Goal: Task Accomplishment & Management: Complete application form

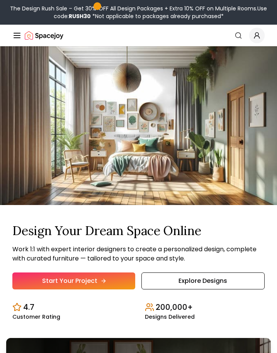
click at [124, 284] on link "Start Your Project" at bounding box center [73, 281] width 123 height 17
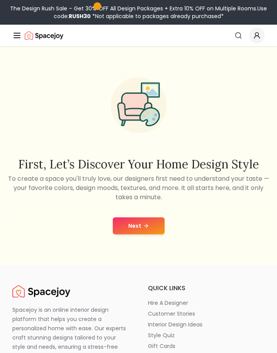
click at [146, 228] on icon at bounding box center [146, 226] width 6 height 6
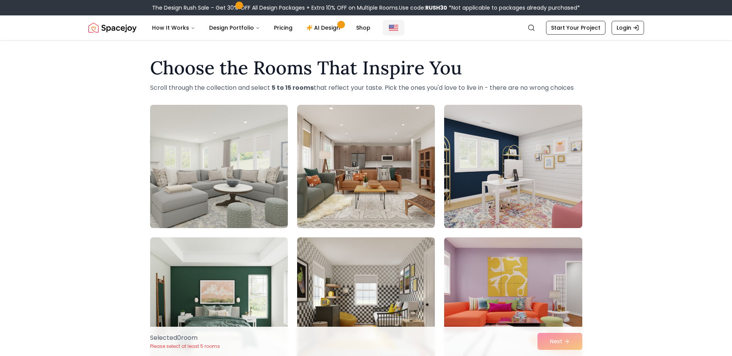
click at [276, 25] on img "Global" at bounding box center [393, 27] width 9 height 9
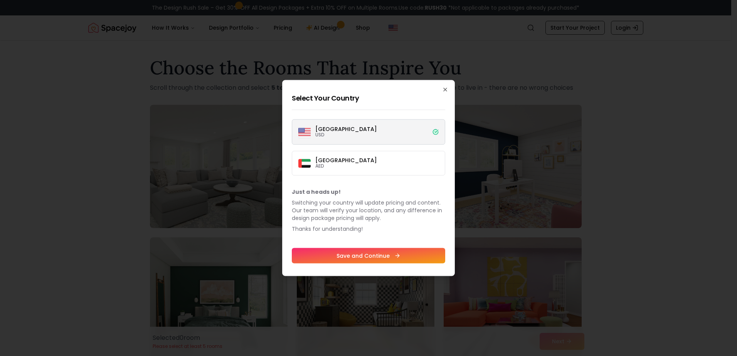
click at [276, 124] on label "United States USD" at bounding box center [368, 132] width 153 height 25
click at [0, 0] on button "United States USD" at bounding box center [0, 0] width 0 height 0
click at [276, 87] on div "Select Your Country United States USD Dubai AED Just a heads up! Switching your…" at bounding box center [368, 178] width 173 height 196
click at [276, 89] on icon "button" at bounding box center [445, 89] width 3 height 3
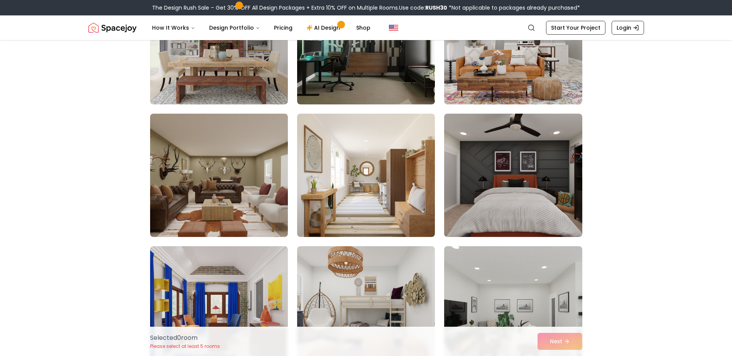
scroll to position [2931, 0]
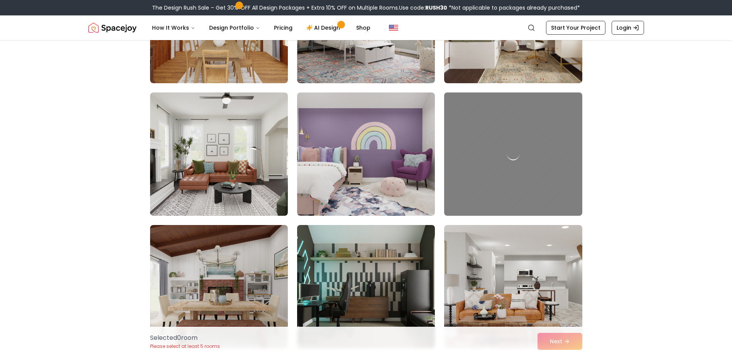
click at [276, 255] on img at bounding box center [365, 287] width 145 height 130
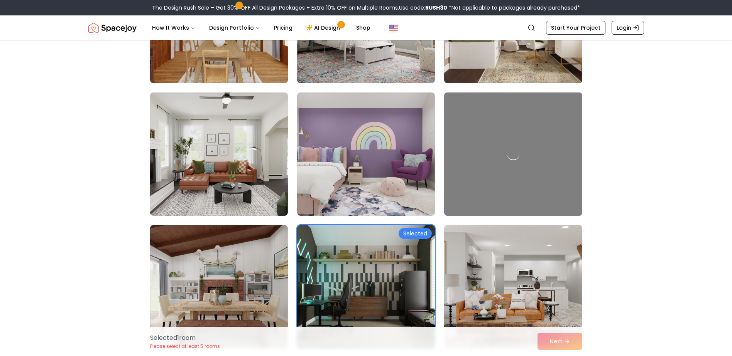
click at [276, 338] on div "Selected 1 room Please select at least 5 rooms Next" at bounding box center [366, 341] width 444 height 29
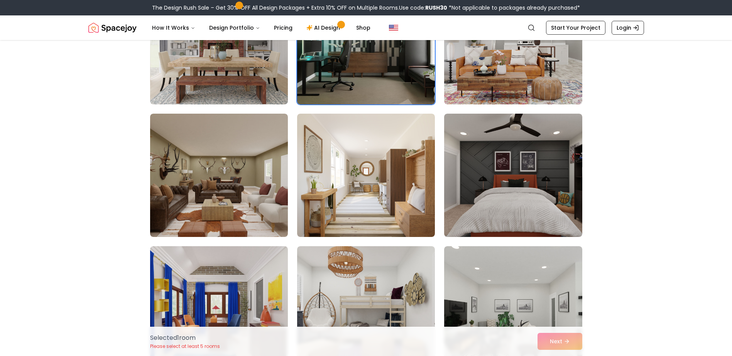
scroll to position [3420, 0]
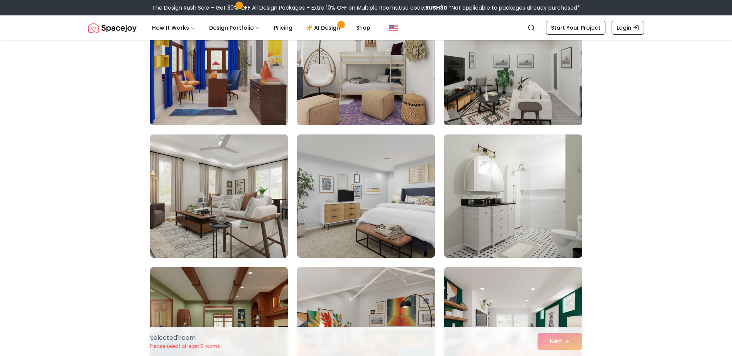
click at [276, 90] on img at bounding box center [512, 64] width 145 height 130
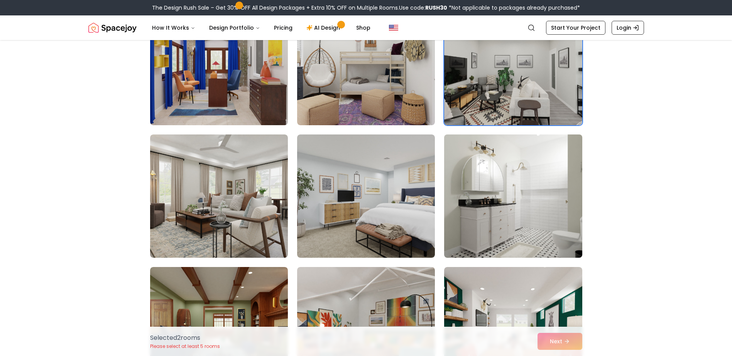
click at [276, 220] on img at bounding box center [512, 197] width 145 height 130
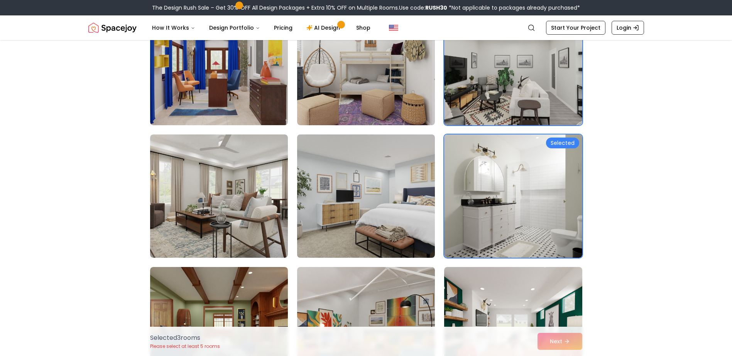
scroll to position [3664, 0]
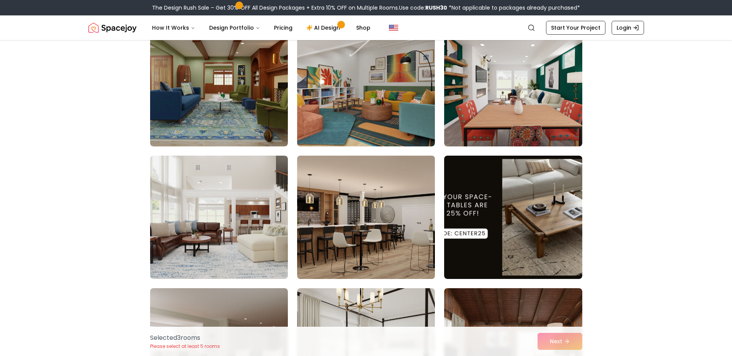
click at [276, 225] on img at bounding box center [365, 218] width 145 height 130
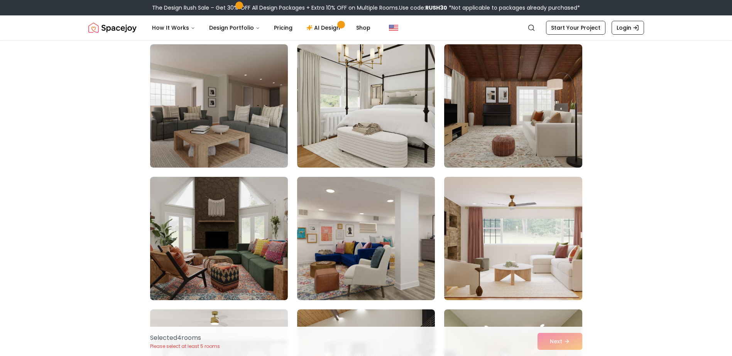
scroll to position [4152, 0]
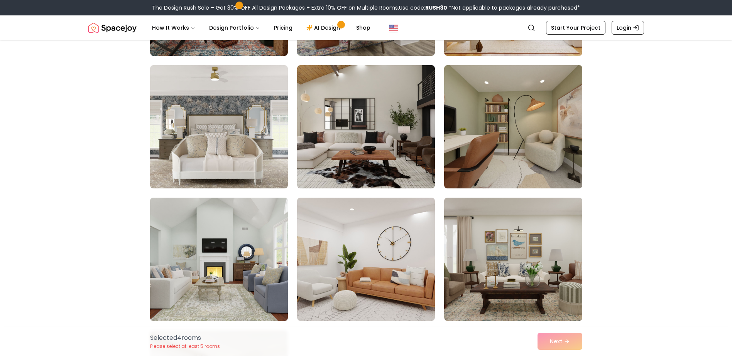
click at [262, 232] on img at bounding box center [219, 260] width 145 height 130
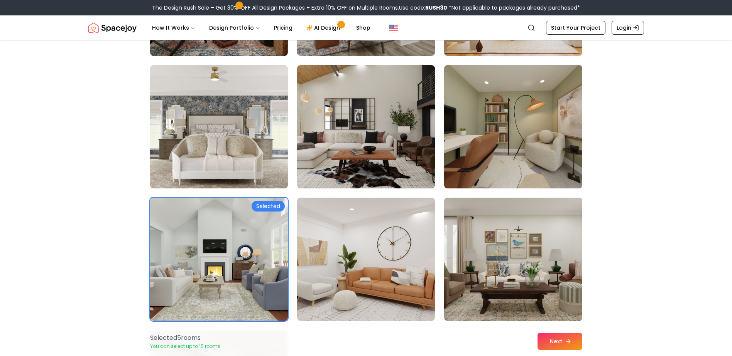
click at [276, 344] on button "Next" at bounding box center [559, 341] width 45 height 17
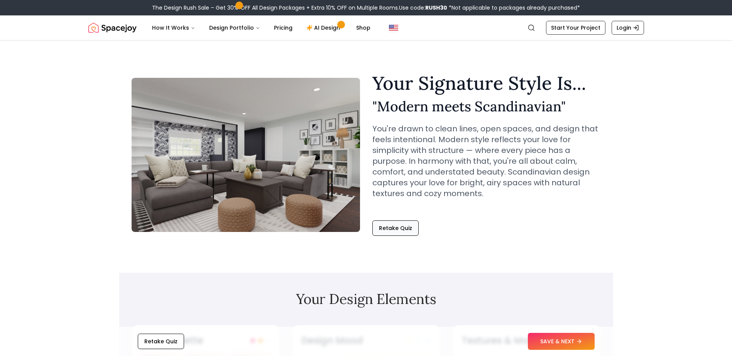
click at [407, 231] on button "Retake Quiz" at bounding box center [395, 228] width 46 height 15
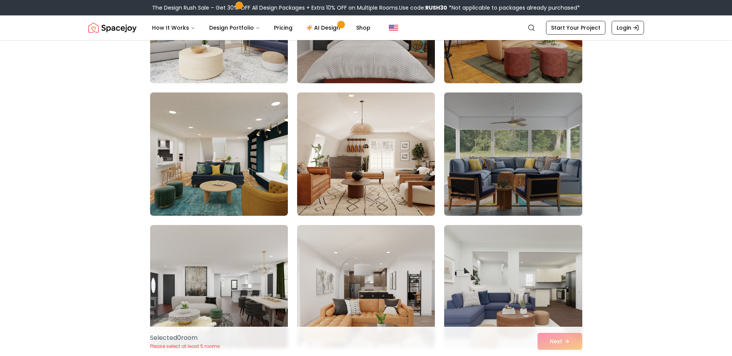
scroll to position [3175, 0]
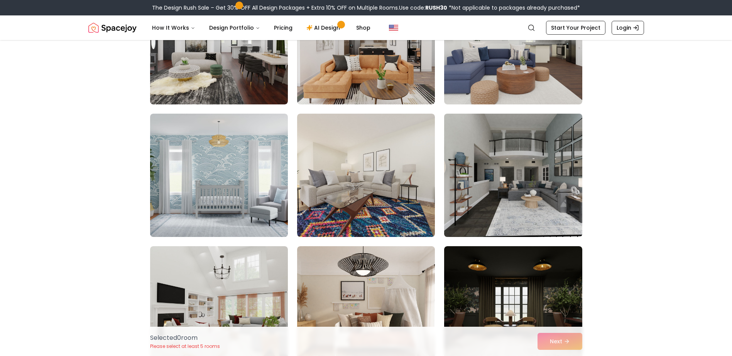
click at [533, 216] on img at bounding box center [512, 176] width 145 height 130
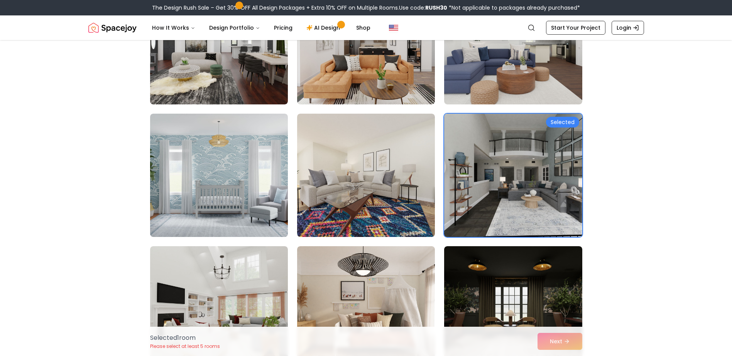
click at [506, 209] on img at bounding box center [512, 176] width 145 height 130
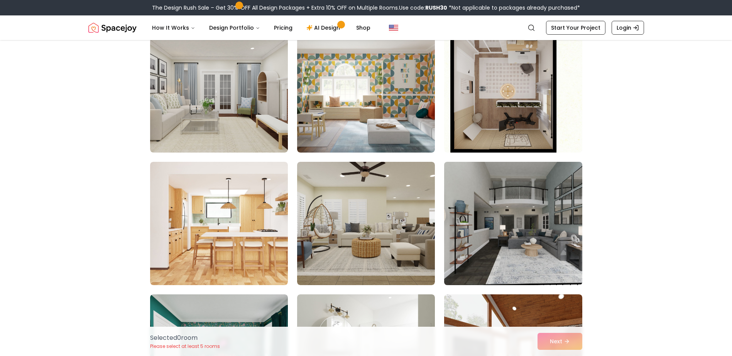
scroll to position [2442, 0]
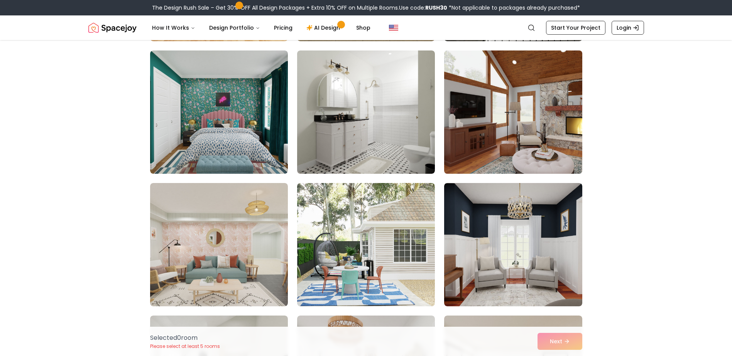
click at [504, 169] on img at bounding box center [512, 112] width 145 height 130
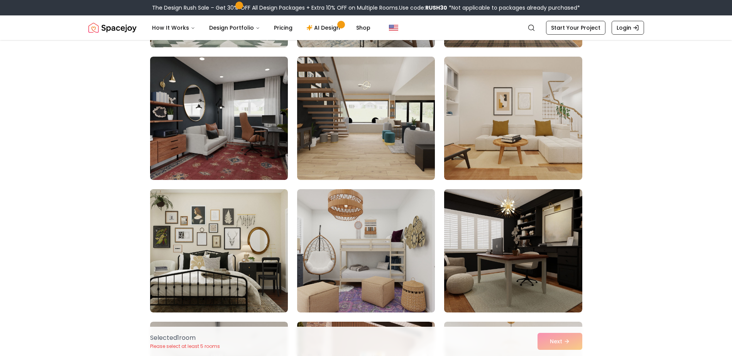
scroll to position [1221, 0]
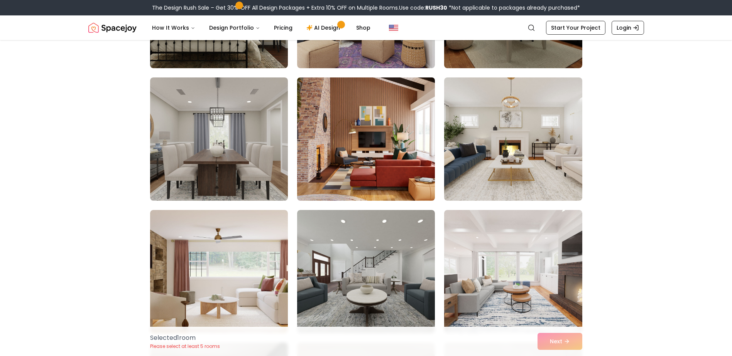
click at [360, 138] on img at bounding box center [365, 139] width 145 height 130
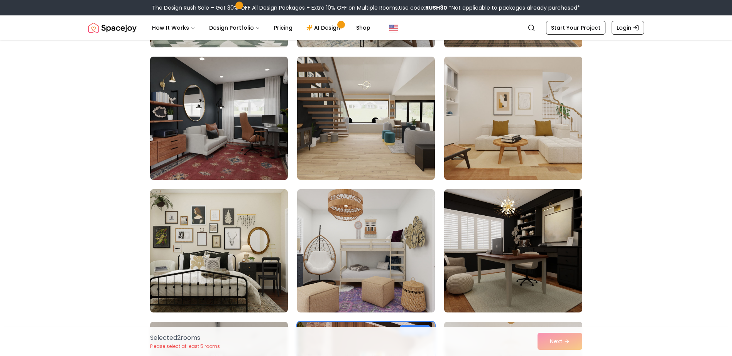
scroll to position [733, 0]
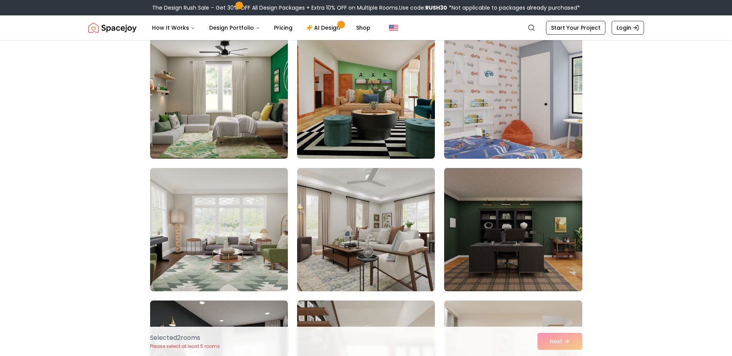
click at [538, 218] on img at bounding box center [512, 230] width 145 height 130
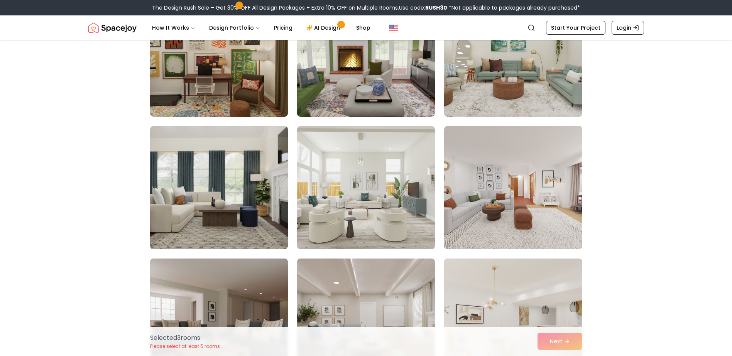
scroll to position [0, 0]
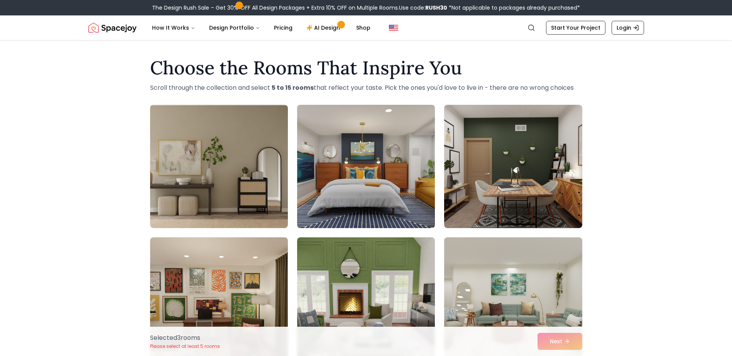
click at [389, 206] on img at bounding box center [365, 167] width 145 height 130
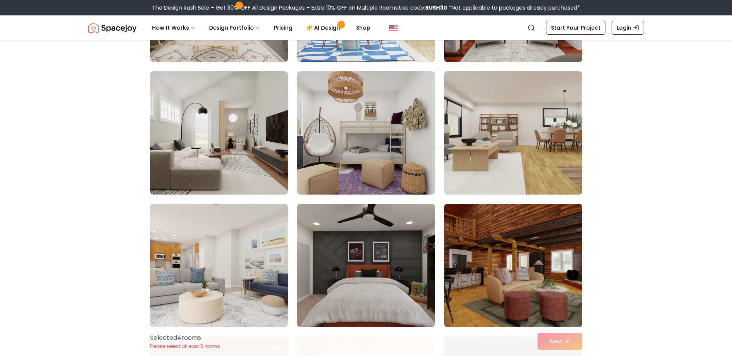
scroll to position [2442, 0]
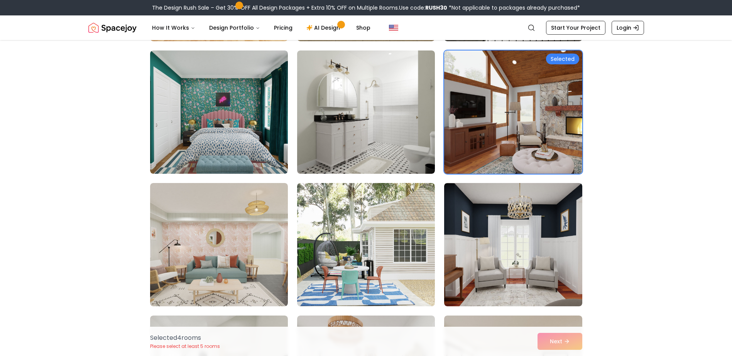
click at [467, 128] on img at bounding box center [512, 112] width 145 height 130
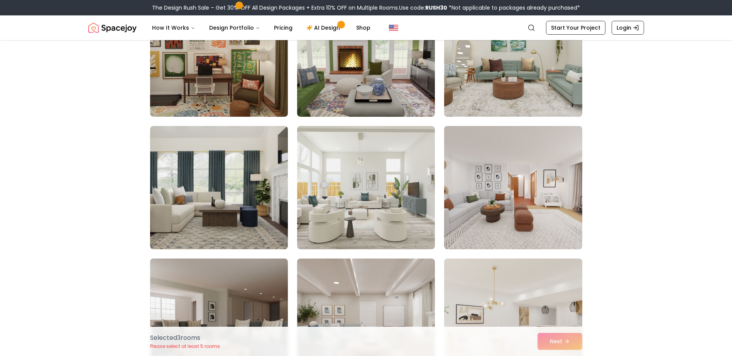
scroll to position [489, 0]
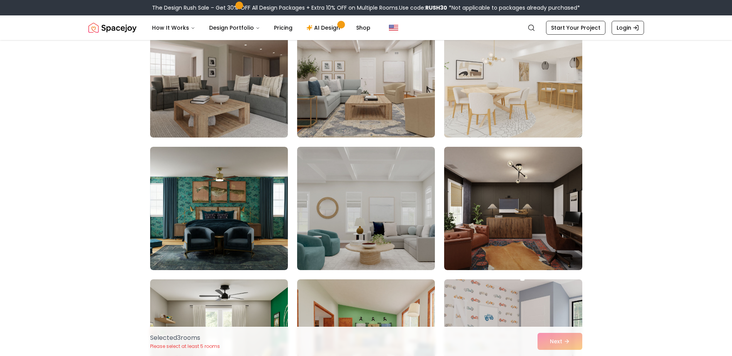
click at [504, 247] on img at bounding box center [513, 208] width 138 height 123
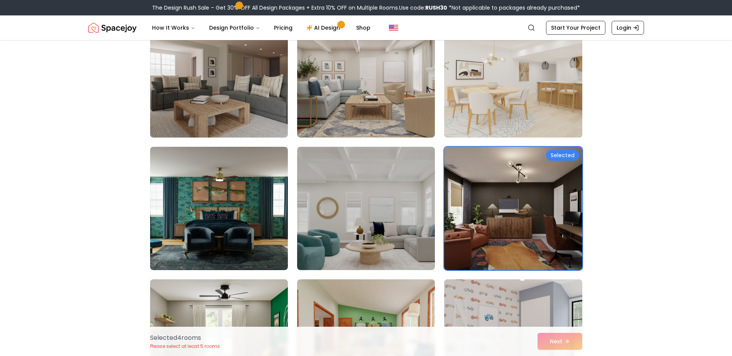
click at [567, 346] on div "Selected 4 room s Please select at least 5 rooms Next" at bounding box center [366, 341] width 444 height 29
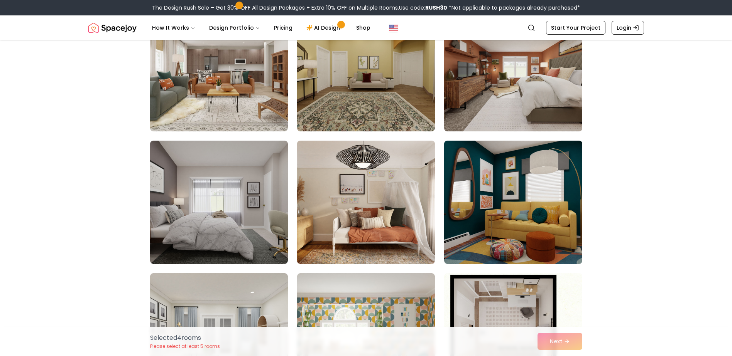
scroll to position [2198, 0]
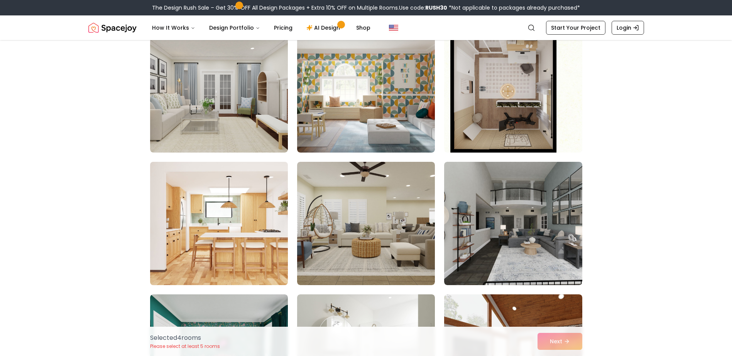
click at [212, 203] on img at bounding box center [219, 224] width 145 height 130
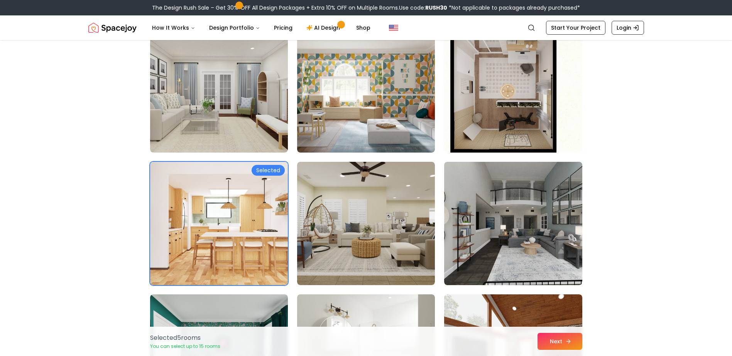
click at [575, 346] on button "Next" at bounding box center [559, 341] width 45 height 17
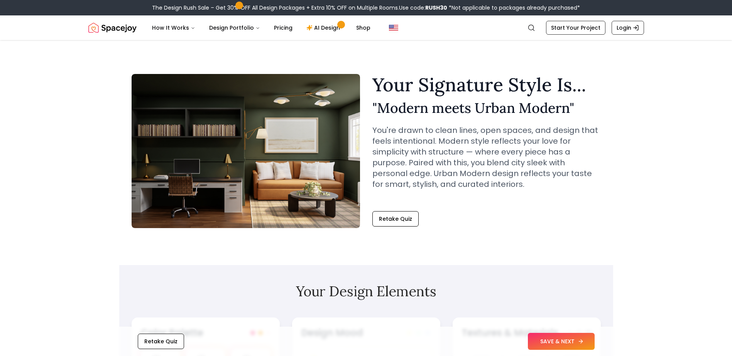
scroll to position [244, 0]
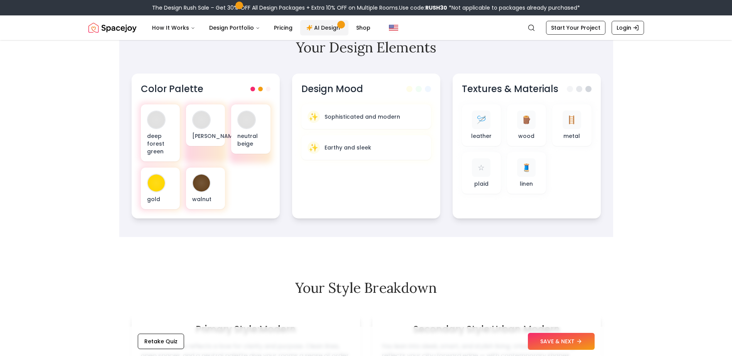
click at [341, 25] on span "Main" at bounding box center [341, 25] width 4 height 4
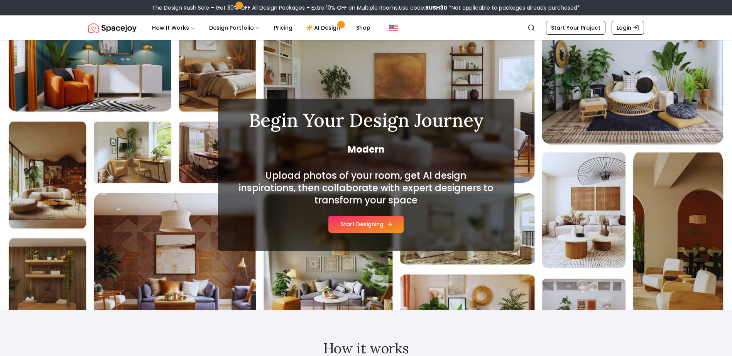
click at [358, 223] on button "Start Designing" at bounding box center [365, 224] width 75 height 17
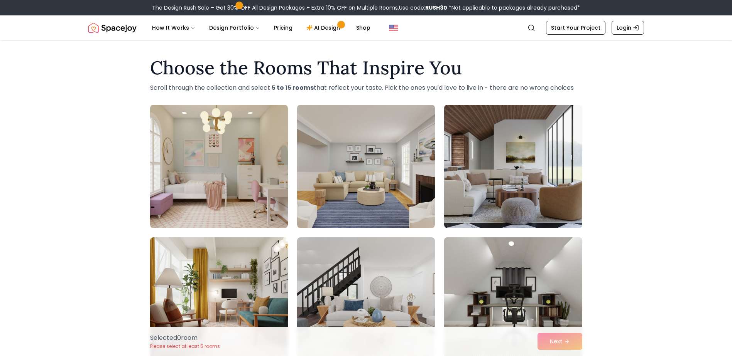
click at [519, 270] on img at bounding box center [512, 299] width 145 height 130
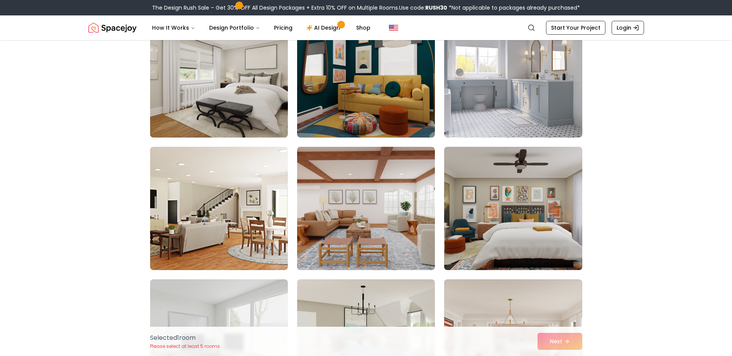
scroll to position [733, 0]
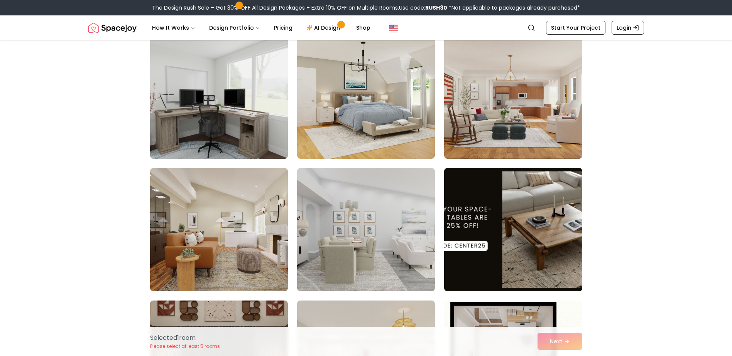
click at [253, 136] on img at bounding box center [219, 97] width 145 height 130
click at [253, 142] on img at bounding box center [219, 97] width 145 height 130
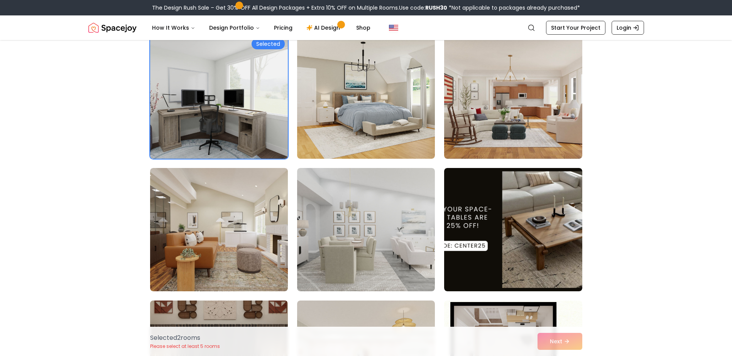
click at [253, 148] on img at bounding box center [219, 96] width 138 height 123
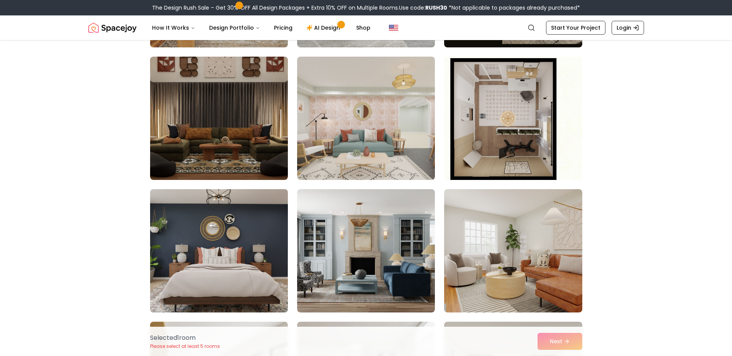
click at [235, 235] on img at bounding box center [219, 251] width 145 height 130
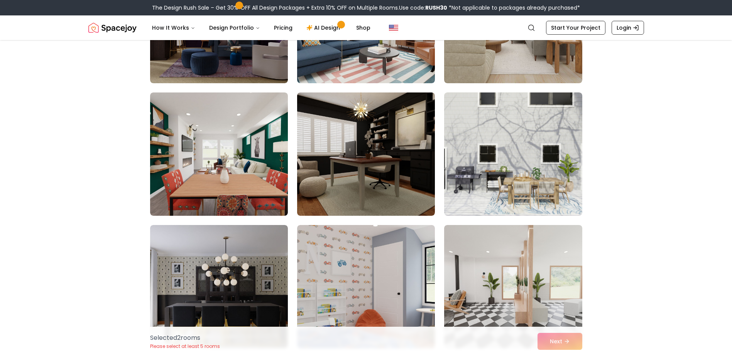
scroll to position [2687, 0]
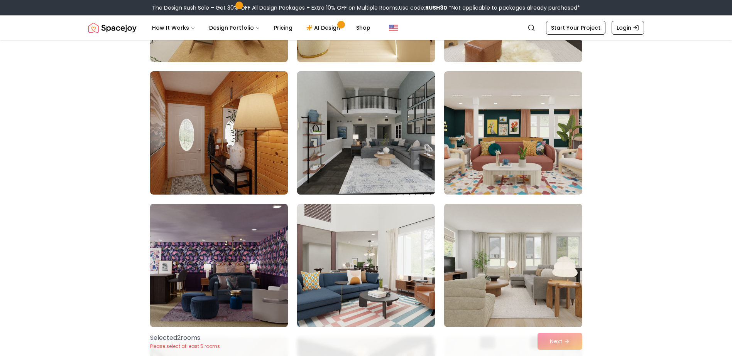
click at [351, 155] on img at bounding box center [365, 133] width 145 height 130
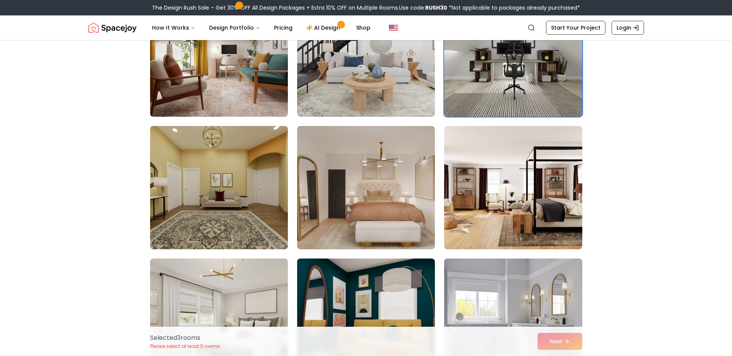
scroll to position [0, 0]
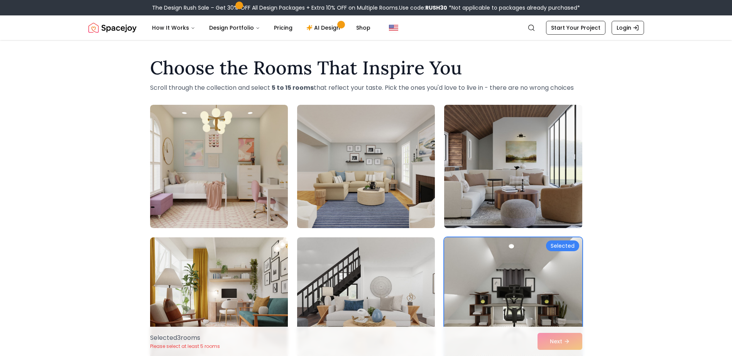
click at [519, 193] on img at bounding box center [512, 167] width 145 height 130
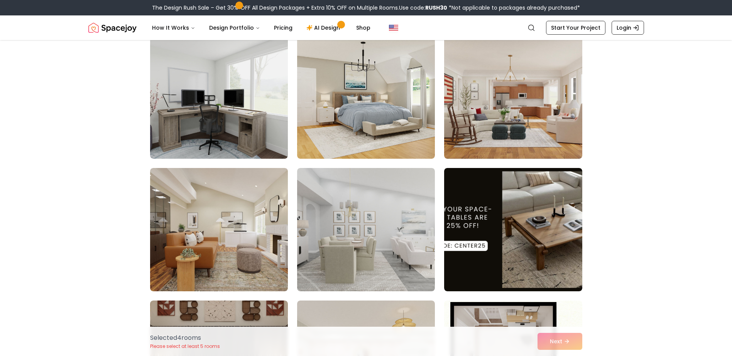
scroll to position [977, 0]
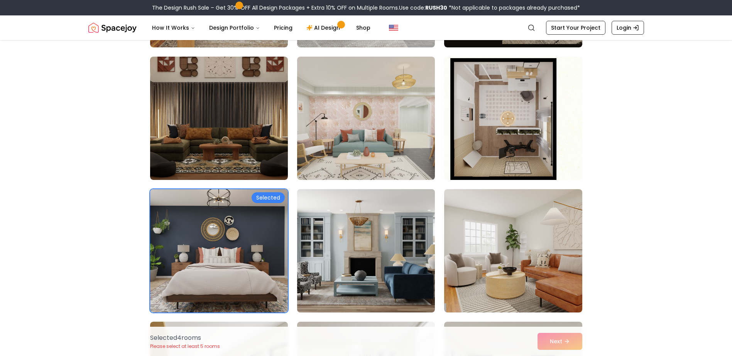
click at [338, 236] on img at bounding box center [365, 251] width 145 height 130
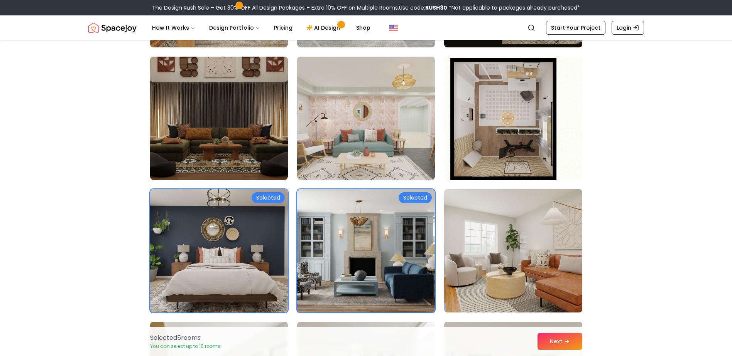
scroll to position [1465, 0]
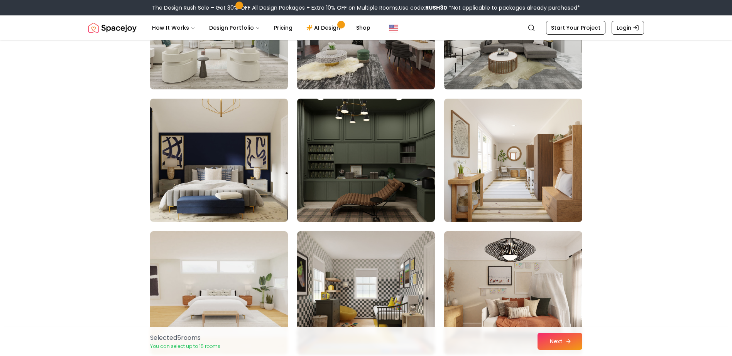
click at [555, 334] on button "Next" at bounding box center [559, 341] width 45 height 17
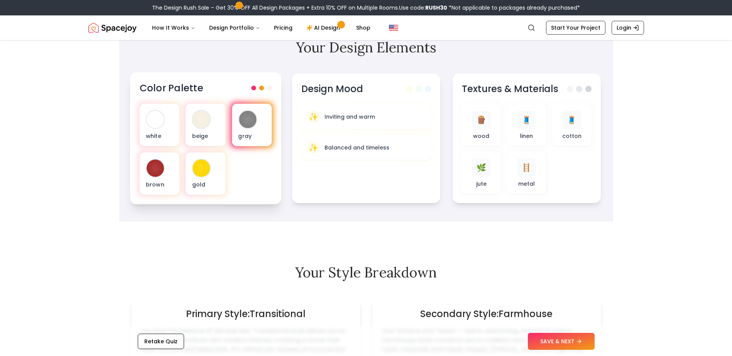
drag, startPoint x: 264, startPoint y: 90, endPoint x: 266, endPoint y: 103, distance: 13.6
click at [264, 92] on div "Color Palette" at bounding box center [205, 88] width 132 height 13
click at [252, 132] on p "gray" at bounding box center [251, 136] width 27 height 8
click at [247, 123] on div at bounding box center [247, 119] width 17 height 17
click at [239, 130] on div "gray" at bounding box center [251, 125] width 40 height 42
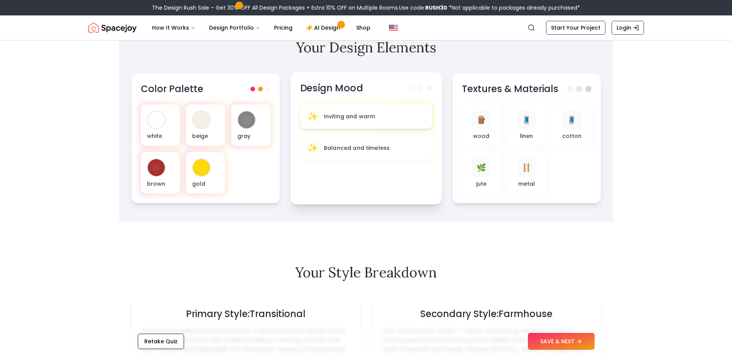
click at [329, 111] on div "✨ Inviting and warm" at bounding box center [366, 116] width 120 height 13
click at [400, 99] on div "Design Mood ✨ Inviting and warm ✨ Balanced and timeless" at bounding box center [365, 139] width 151 height 132
click at [399, 89] on div "Design Mood" at bounding box center [366, 88] width 132 height 13
drag, startPoint x: 418, startPoint y: 77, endPoint x: 419, endPoint y: 81, distance: 4.2
click at [419, 78] on div "Design Mood ✨ Inviting and warm ✨ Balanced and timeless" at bounding box center [365, 139] width 151 height 132
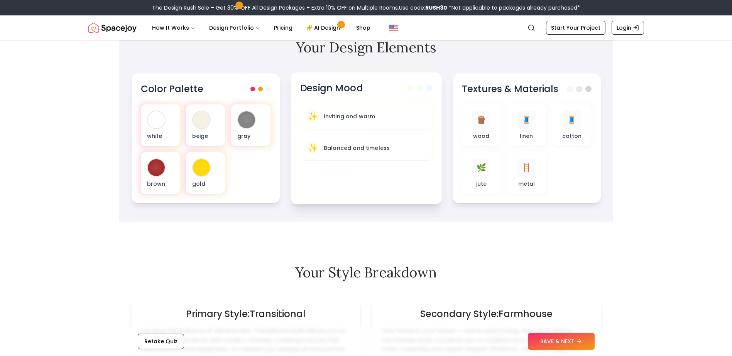
click at [418, 86] on span at bounding box center [419, 88] width 6 height 6
click at [311, 117] on span "✨" at bounding box center [312, 116] width 10 height 11
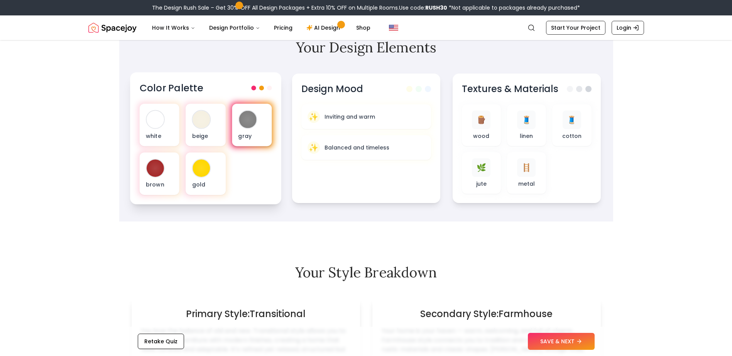
click at [254, 124] on div at bounding box center [247, 119] width 17 height 17
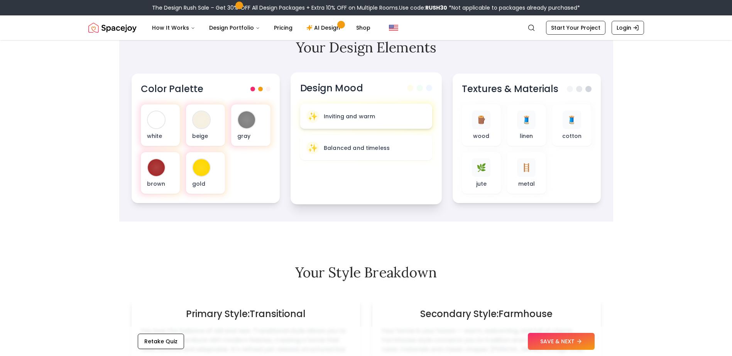
drag, startPoint x: 411, startPoint y: 119, endPoint x: 378, endPoint y: 119, distance: 33.6
click at [378, 119] on div "✨ Inviting and warm" at bounding box center [366, 116] width 120 height 13
click at [376, 116] on div "✨ Inviting and warm" at bounding box center [366, 116] width 120 height 13
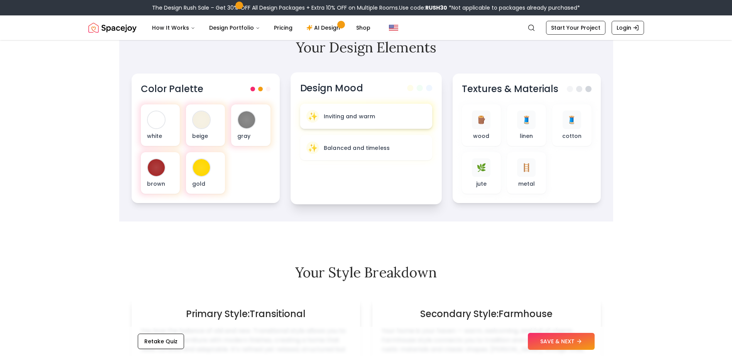
click at [370, 116] on p "Inviting and warm" at bounding box center [349, 117] width 52 height 8
click at [511, 158] on div "🪜 metal" at bounding box center [526, 174] width 40 height 42
click at [482, 132] on p "wood" at bounding box center [480, 136] width 17 height 8
click at [484, 173] on span "🌿" at bounding box center [480, 168] width 10 height 11
click at [527, 124] on span "🧵" at bounding box center [526, 119] width 10 height 11
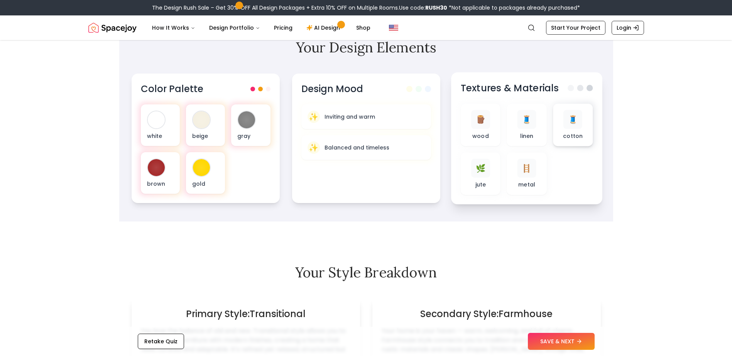
click at [565, 127] on div "🧵" at bounding box center [572, 119] width 19 height 19
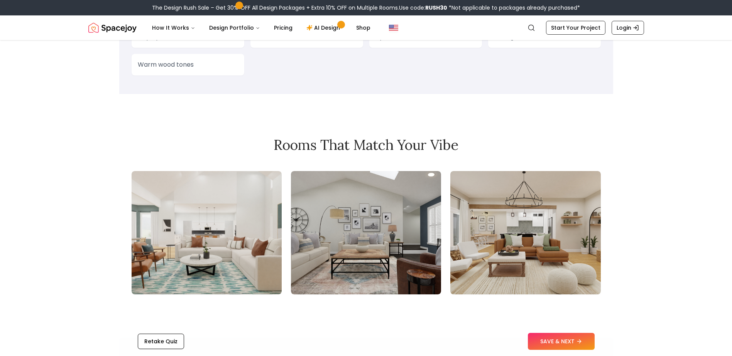
scroll to position [489, 0]
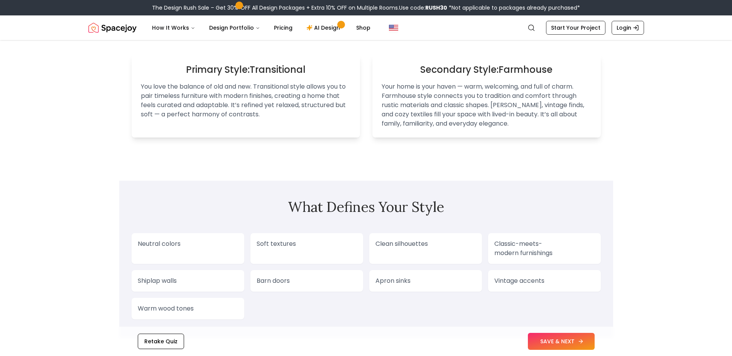
click at [565, 338] on button "SAVE & NEXT" at bounding box center [561, 341] width 67 height 17
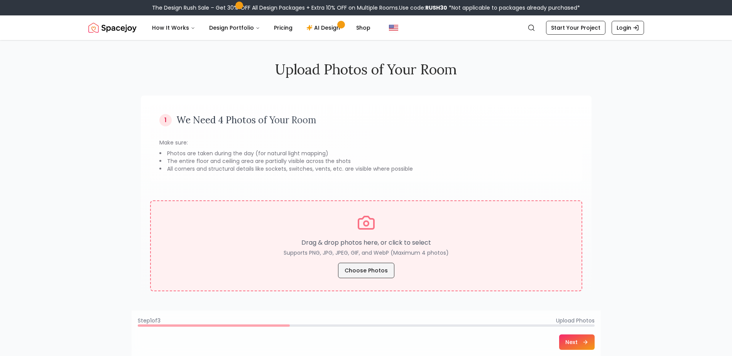
click at [366, 274] on button "Choose Photos" at bounding box center [366, 270] width 56 height 15
